Goal: Task Accomplishment & Management: Manage account settings

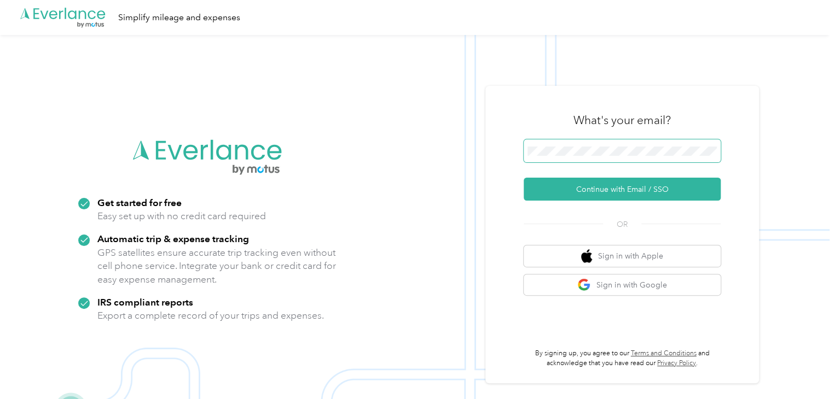
click at [564, 162] on span at bounding box center [622, 150] width 197 height 23
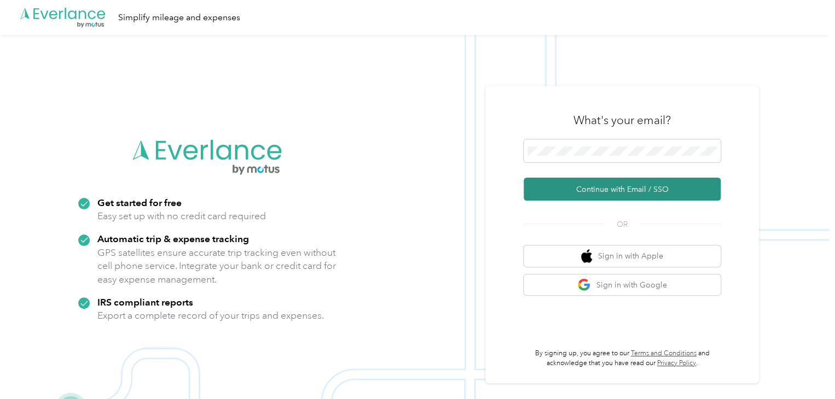
click at [602, 188] on button "Continue with Email / SSO" at bounding box center [622, 189] width 197 height 23
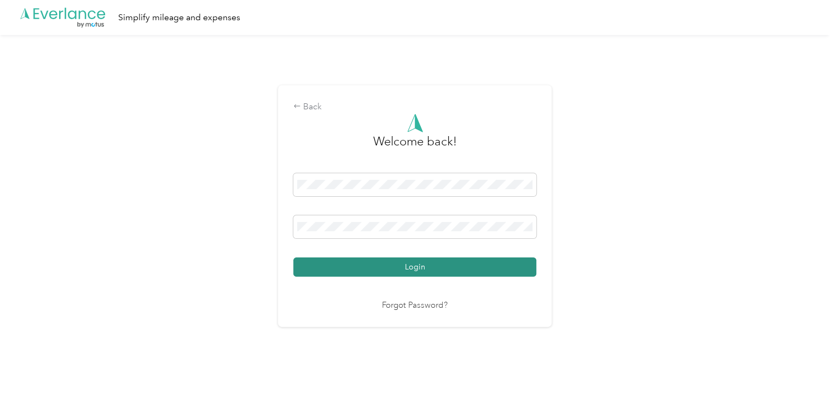
click at [426, 267] on button "Login" at bounding box center [414, 267] width 243 height 19
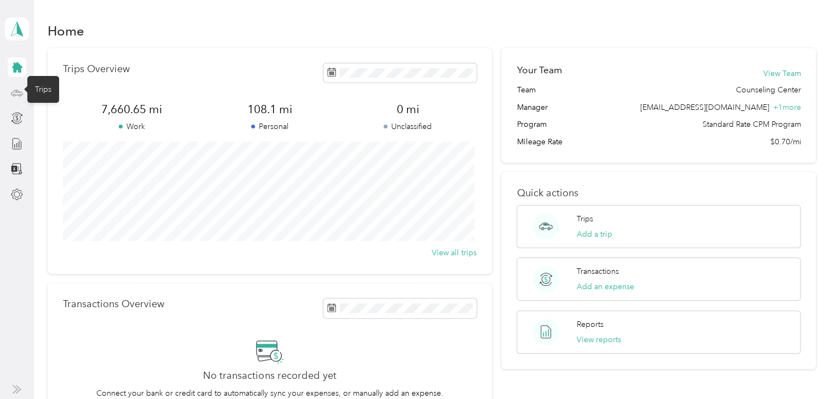
click at [15, 97] on icon at bounding box center [17, 93] width 12 height 12
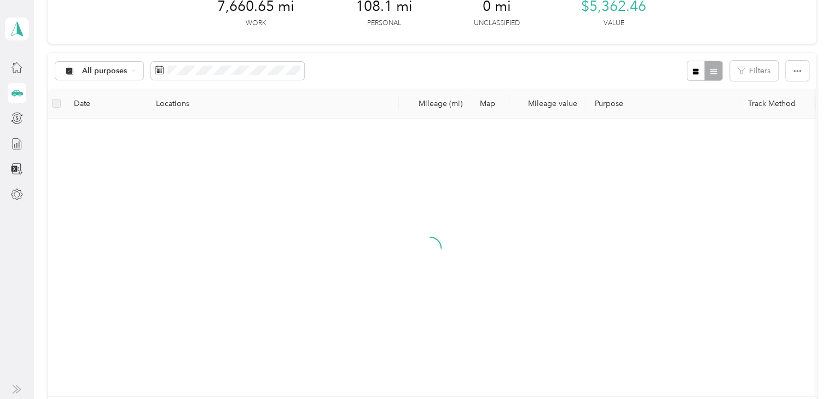
scroll to position [65, 0]
